Goal: Information Seeking & Learning: Check status

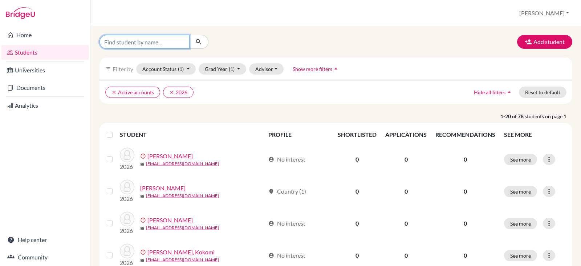
click at [130, 41] on input "Find student by name..." at bounding box center [145, 42] width 90 height 14
type input "[PERSON_NAME]"
click at [202, 40] on icon "submit" at bounding box center [198, 41] width 7 height 7
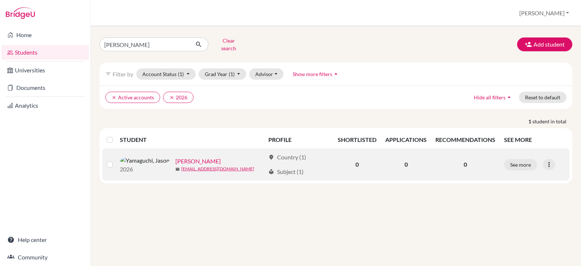
click at [176, 157] on link "[PERSON_NAME]" at bounding box center [198, 161] width 45 height 9
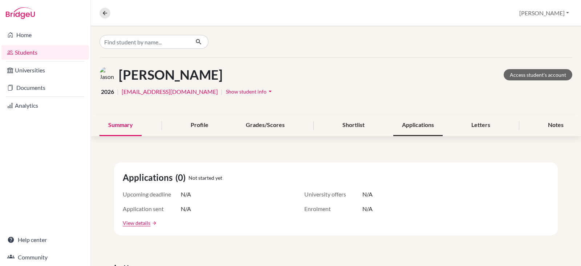
click at [414, 125] on div "Applications" at bounding box center [418, 124] width 49 height 21
